Goal: Navigation & Orientation: Understand site structure

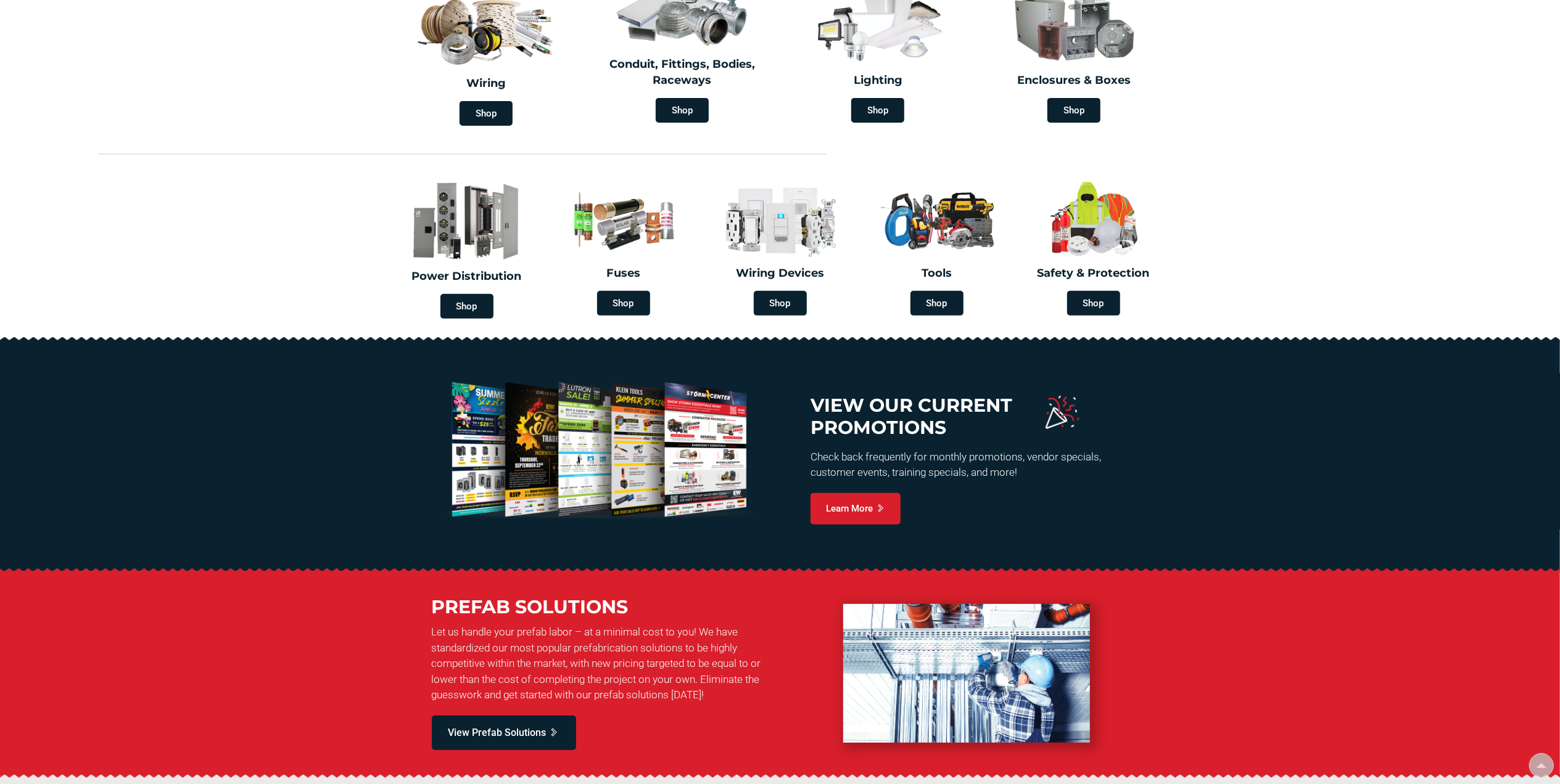
type input "[GEOGRAPHIC_DATA][STREET_ADDRESS][GEOGRAPHIC_DATA]"
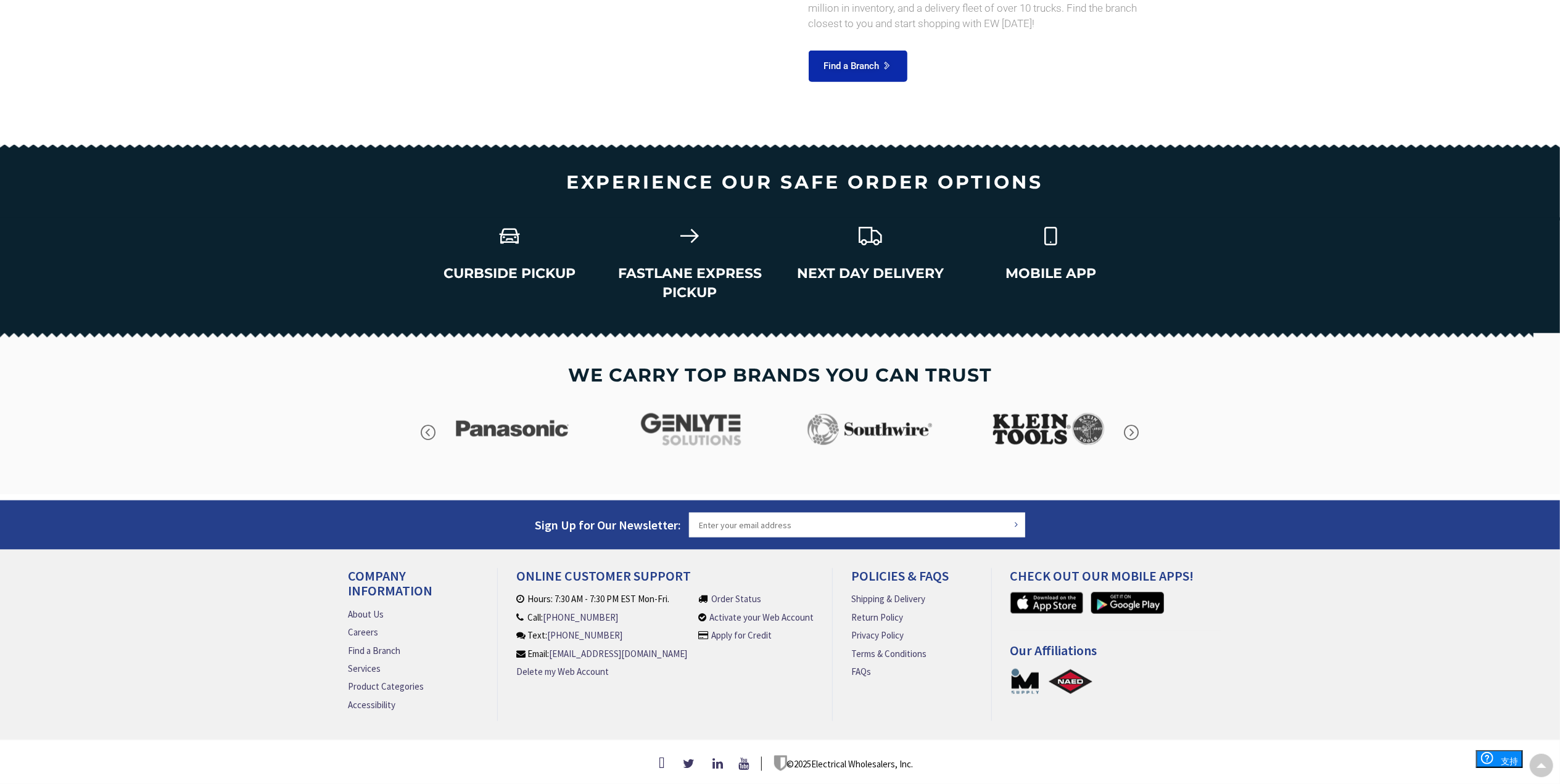
scroll to position [1539, 0]
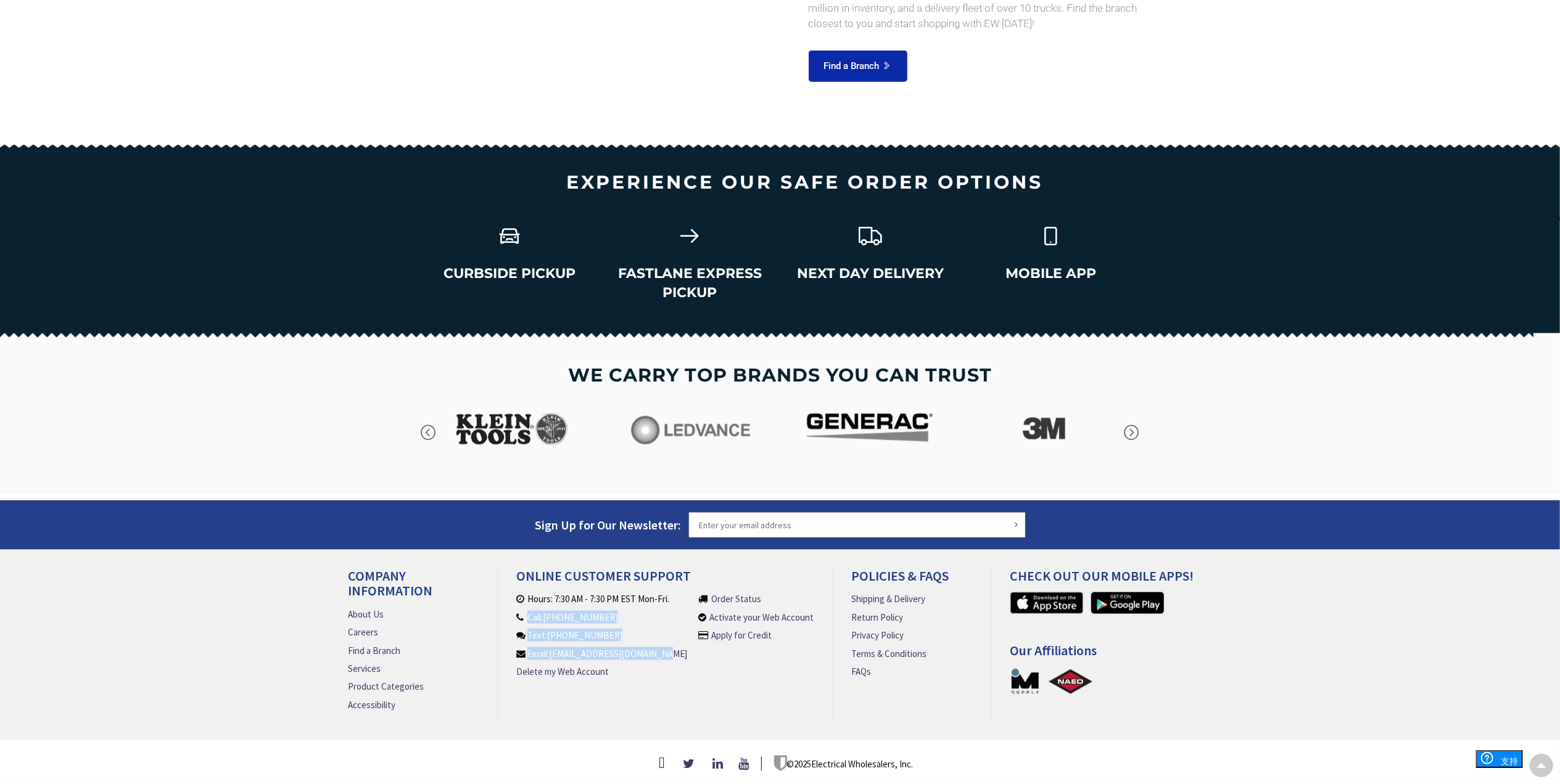
drag, startPoint x: 676, startPoint y: 651, endPoint x: 523, endPoint y: 609, distance: 158.7
click at [523, 609] on li "Hours: 7:30 AM - 7:30 PM EST Mon-Fri. Call: [PHONE_NUMBER] Text: [PHONE_NUMBER]…" at bounding box center [604, 640] width 177 height 96
copy ul "Call: [PHONE_NUMBER] Text: [PHONE_NUMBER] Email: [EMAIL_ADDRESS][DOMAIN_NAME]"
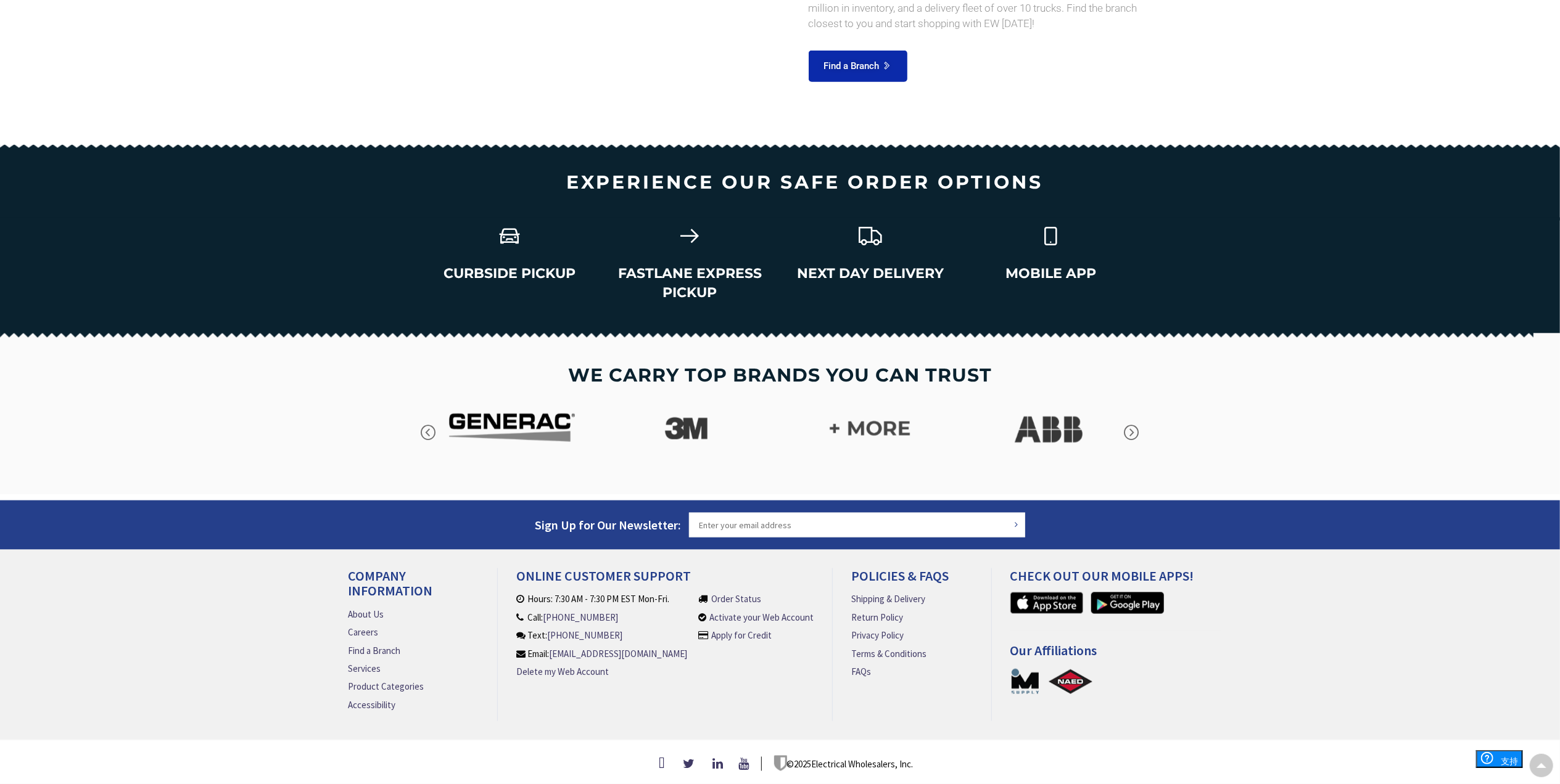
click at [729, 674] on li "Order Status Activate your Web Account Apply for Credit" at bounding box center [755, 640] width 116 height 96
click at [376, 680] on link "Product Categories" at bounding box center [386, 686] width 76 height 13
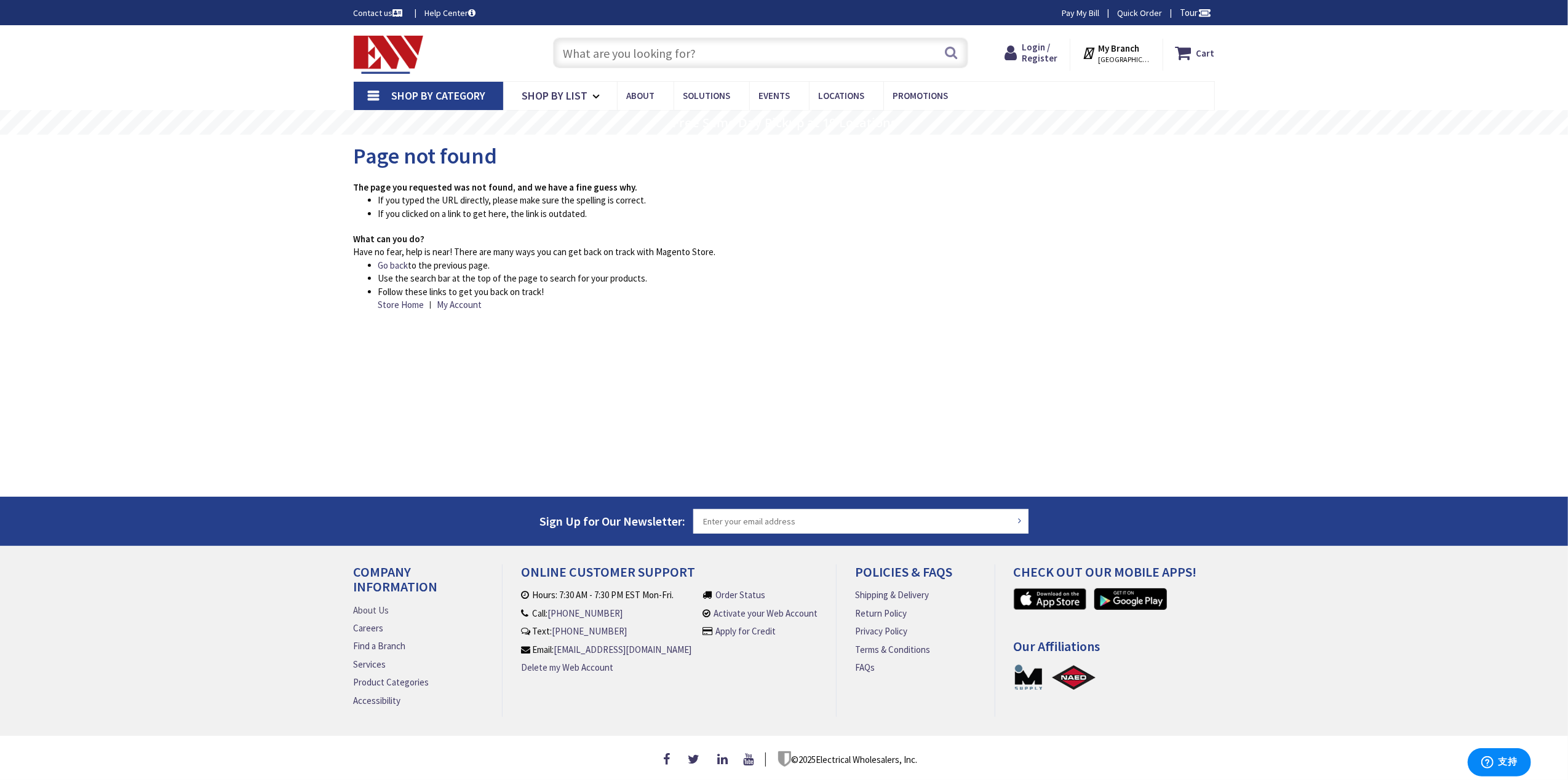
click at [382, 604] on link "About Us" at bounding box center [372, 610] width 36 height 13
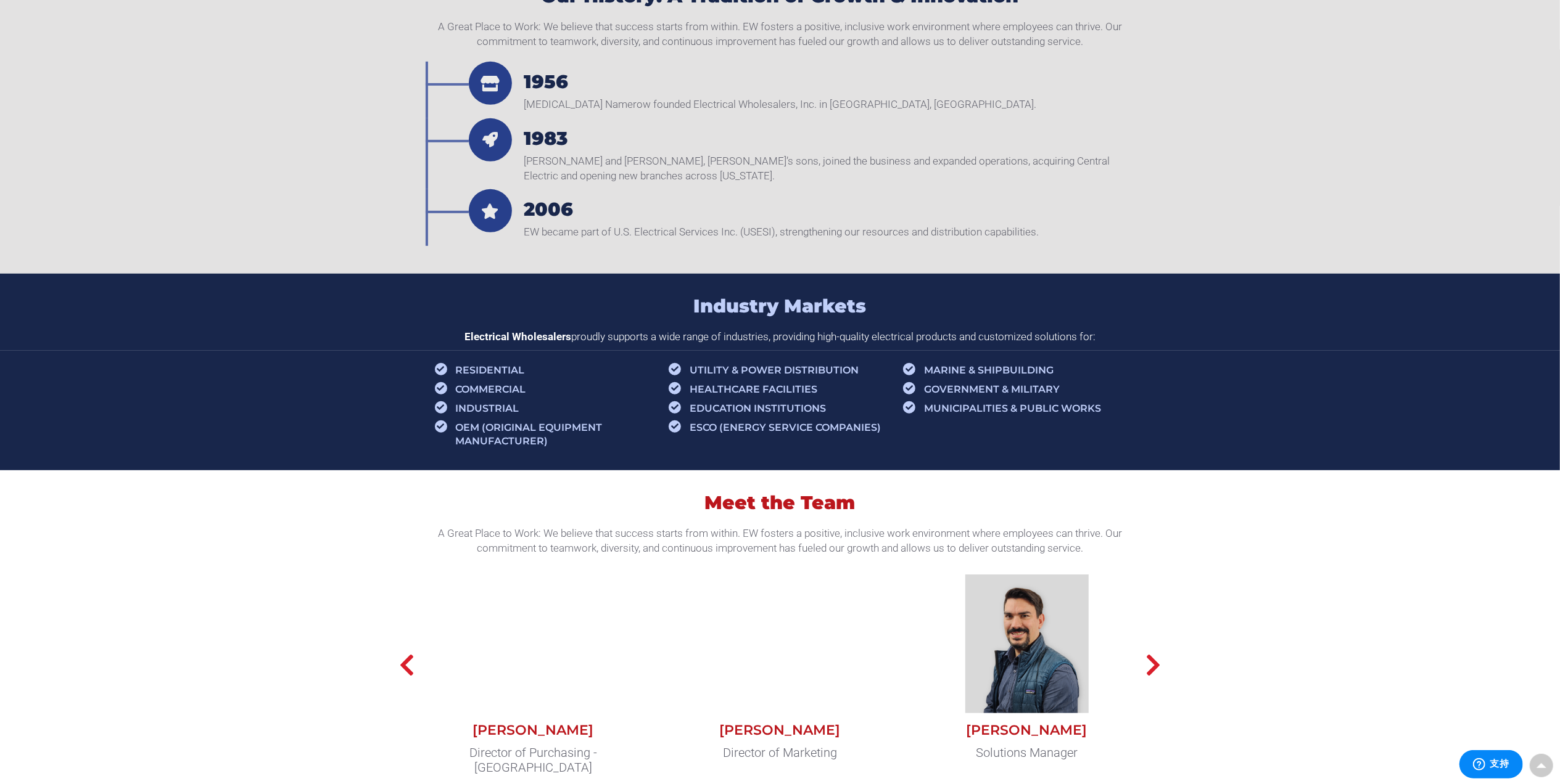
scroll to position [657, 0]
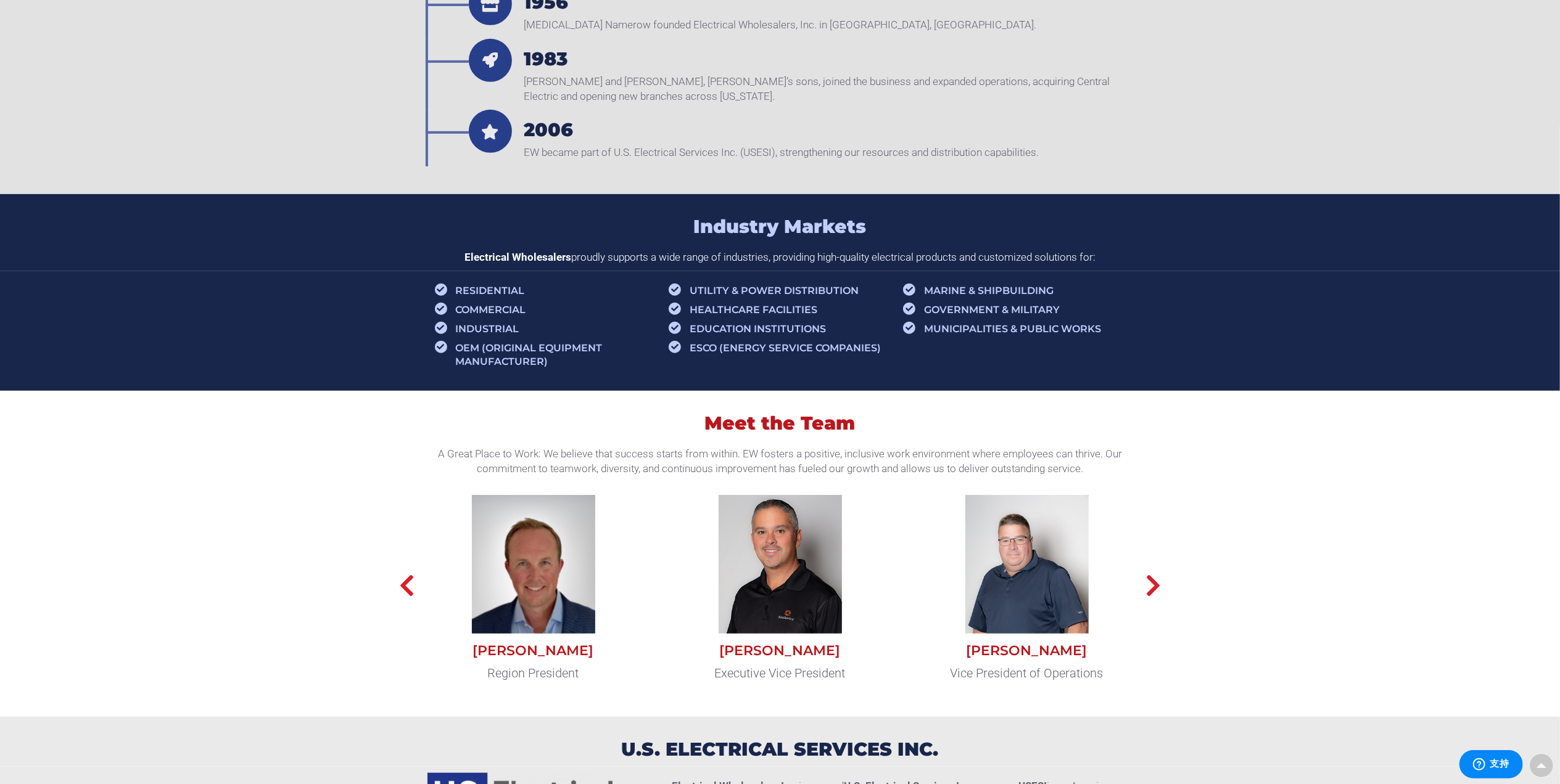
click at [972, 717] on section "U.S. ELECTRICAL SERVICES INC." at bounding box center [780, 742] width 1560 height 50
